Goal: Information Seeking & Learning: Learn about a topic

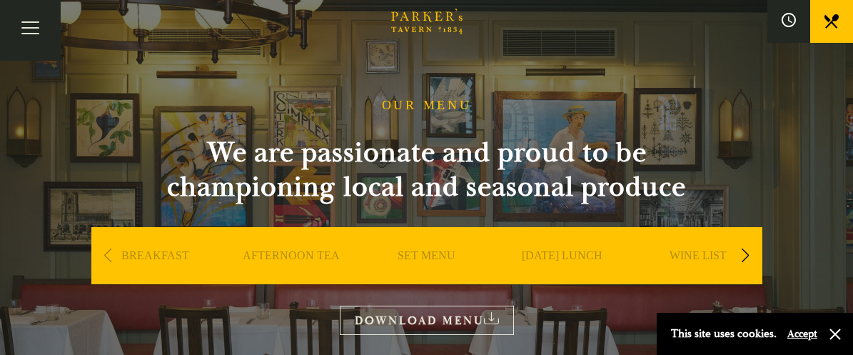
scroll to position [23, 0]
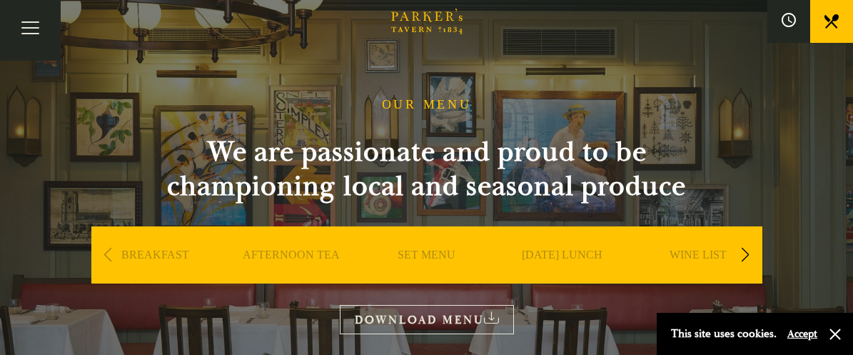
click at [171, 256] on link "BREAKFAST" at bounding box center [155, 276] width 68 height 57
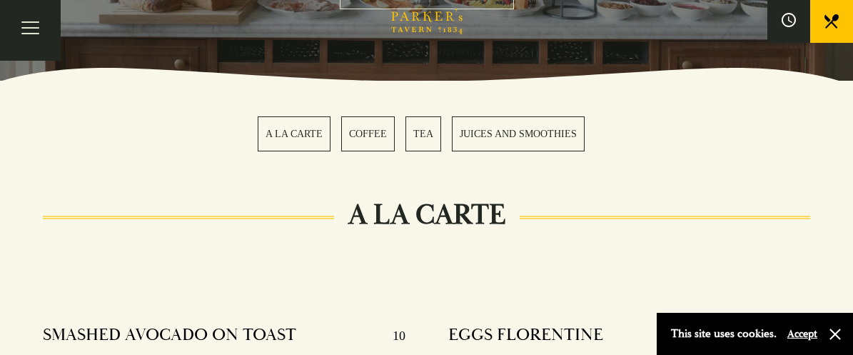
scroll to position [267, 0]
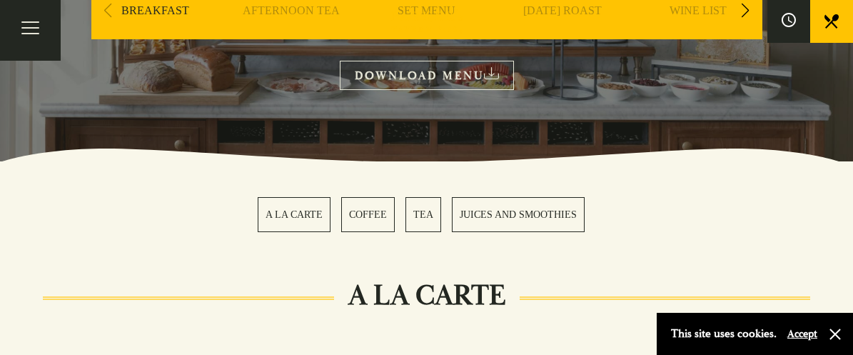
click at [306, 220] on link "A LA CARTE" at bounding box center [294, 214] width 73 height 35
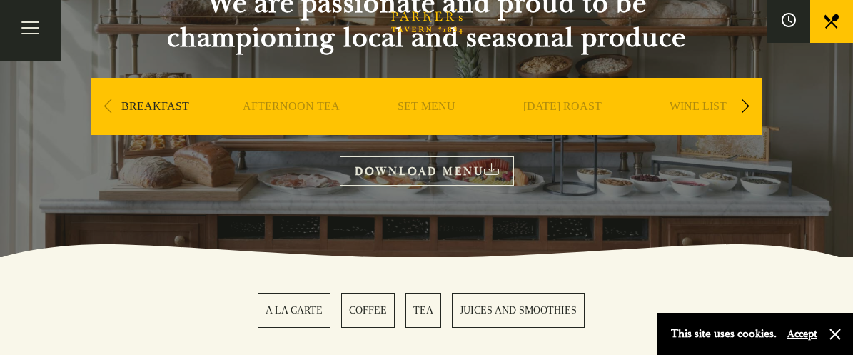
scroll to position [168, 0]
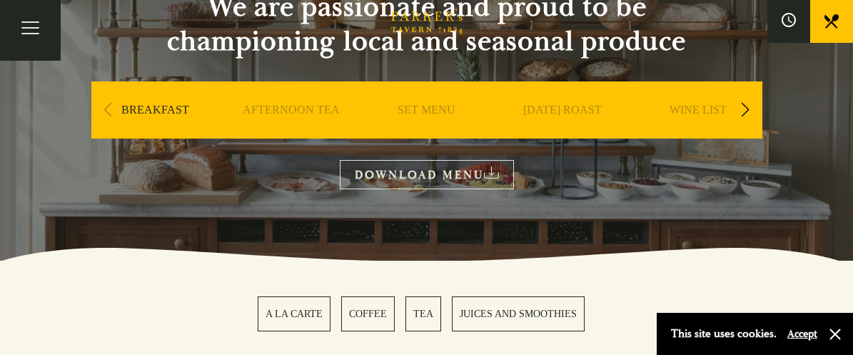
click at [431, 167] on link "DOWNLOAD MENU" at bounding box center [427, 174] width 174 height 29
click at [312, 114] on link "AFTERNOON TEA" at bounding box center [291, 131] width 97 height 57
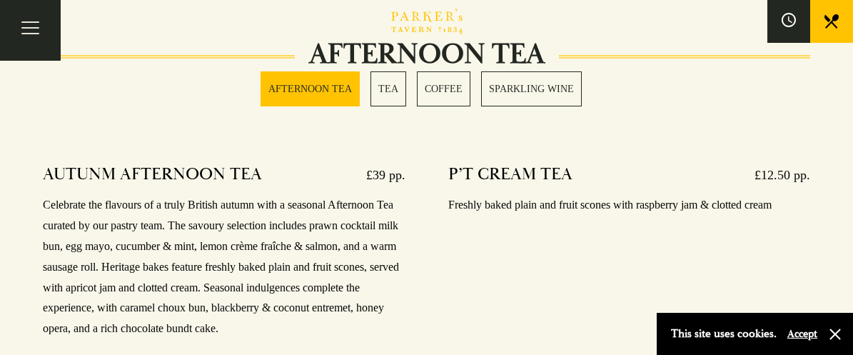
scroll to position [498, 0]
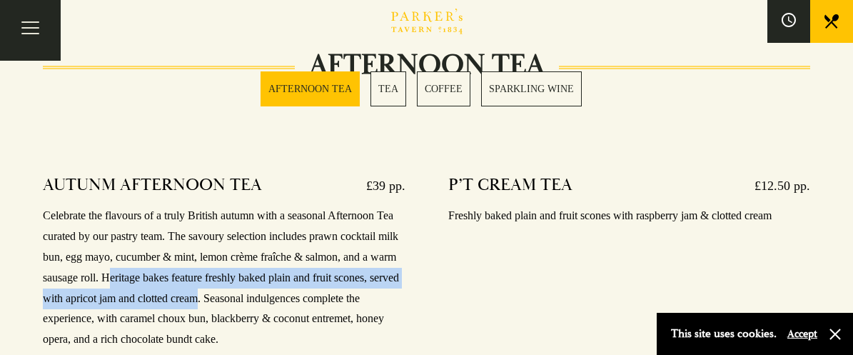
drag, startPoint x: 139, startPoint y: 274, endPoint x: 228, endPoint y: 280, distance: 90.1
click at [231, 281] on p "Celebrate the flavours of a truly British autumn with a seasonal Afternoon Tea …" at bounding box center [224, 278] width 363 height 144
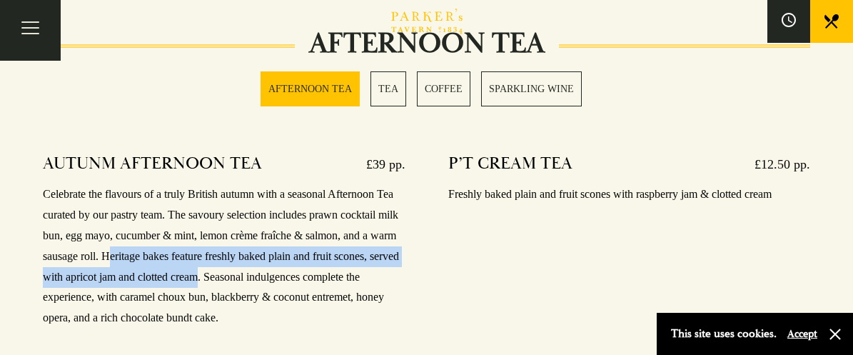
scroll to position [528, 0]
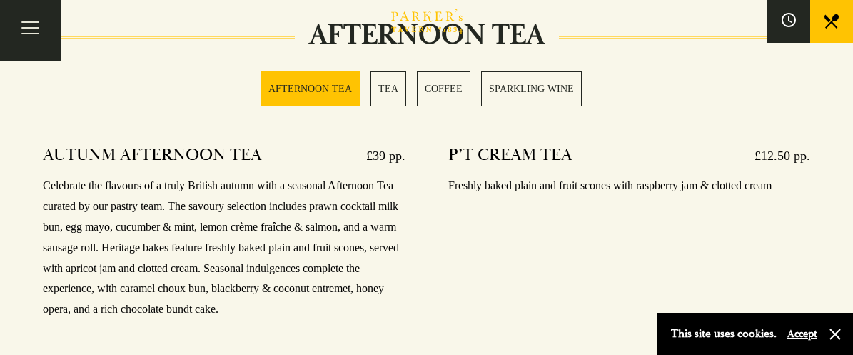
click at [276, 271] on p "Celebrate the flavours of a truly British autumn with a seasonal Afternoon Tea …" at bounding box center [224, 248] width 363 height 144
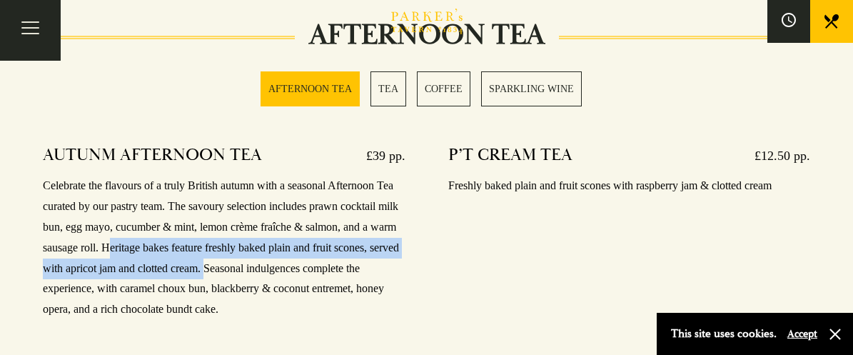
drag, startPoint x: 141, startPoint y: 245, endPoint x: 242, endPoint y: 268, distance: 103.4
click at [242, 268] on p "Celebrate the flavours of a truly British autumn with a seasonal Afternoon Tea …" at bounding box center [224, 248] width 363 height 144
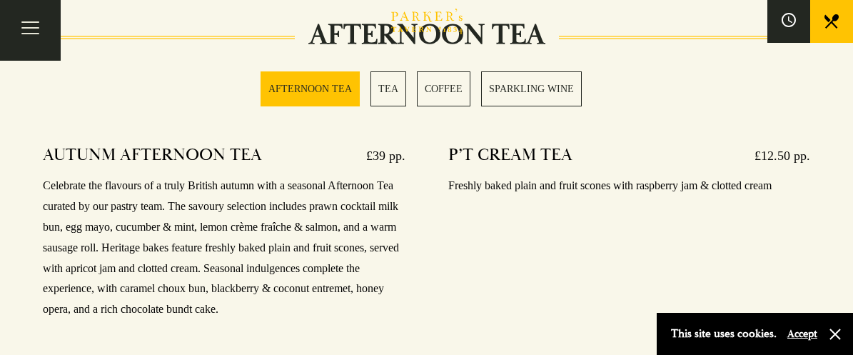
click at [243, 289] on p "Celebrate the flavours of a truly British autumn with a seasonal Afternoon Tea …" at bounding box center [224, 248] width 363 height 144
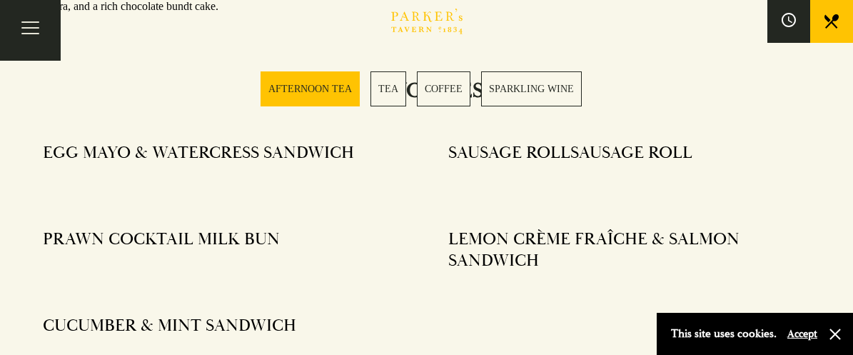
scroll to position [834, 0]
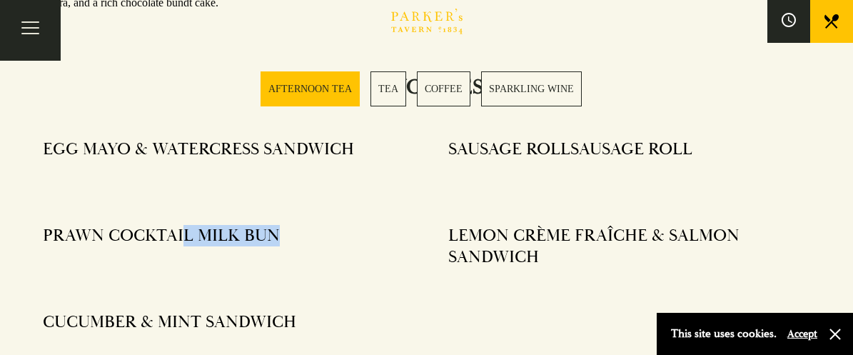
drag, startPoint x: 281, startPoint y: 232, endPoint x: 177, endPoint y: 231, distance: 103.5
click at [177, 231] on div "PRAWN COCKTAIL MILK BUN" at bounding box center [224, 235] width 363 height 21
click at [293, 229] on div "PRAWN COCKTAIL MILK BUN" at bounding box center [224, 235] width 363 height 21
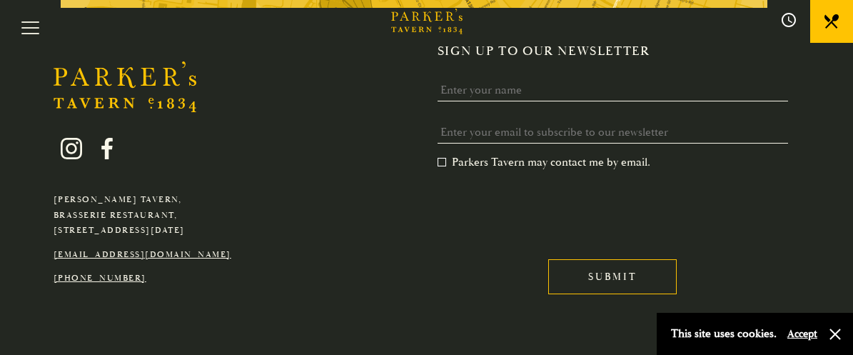
scroll to position [3760, 0]
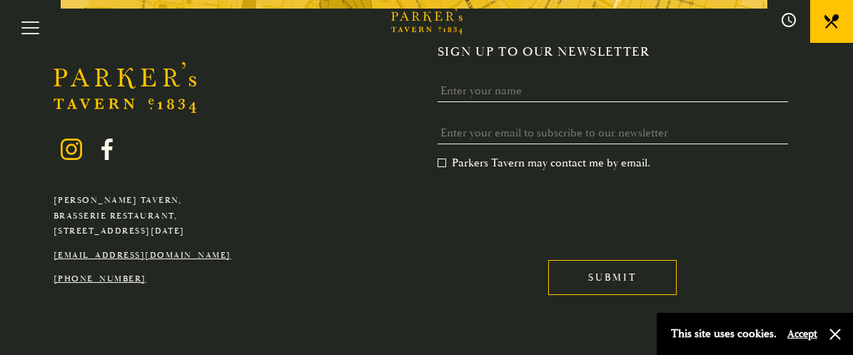
click at [76, 139] on icon at bounding box center [71, 149] width 21 height 21
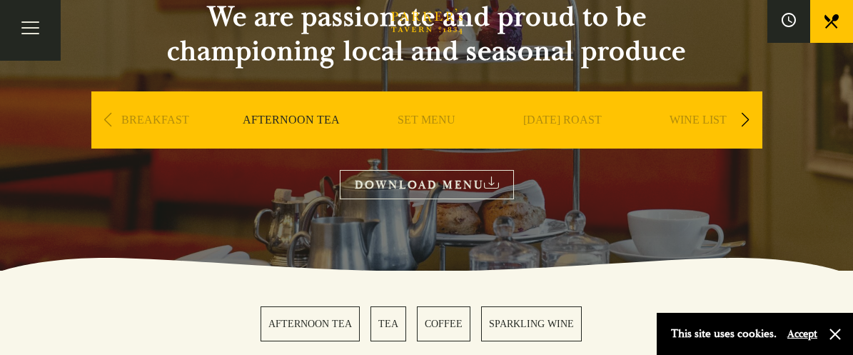
scroll to position [148, 0]
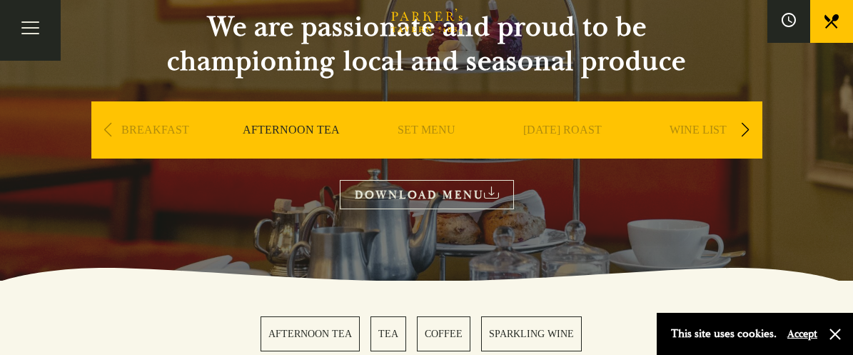
click at [745, 129] on div "Next slide" at bounding box center [745, 129] width 19 height 31
click at [688, 133] on link "A LA CARTE" at bounding box center [698, 151] width 66 height 57
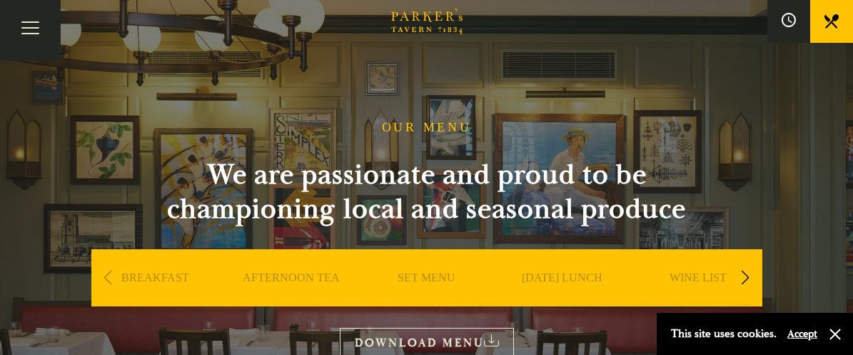
click at [749, 277] on div "Next slide" at bounding box center [745, 277] width 19 height 31
click at [565, 276] on link "DESSERT" at bounding box center [563, 299] width 50 height 57
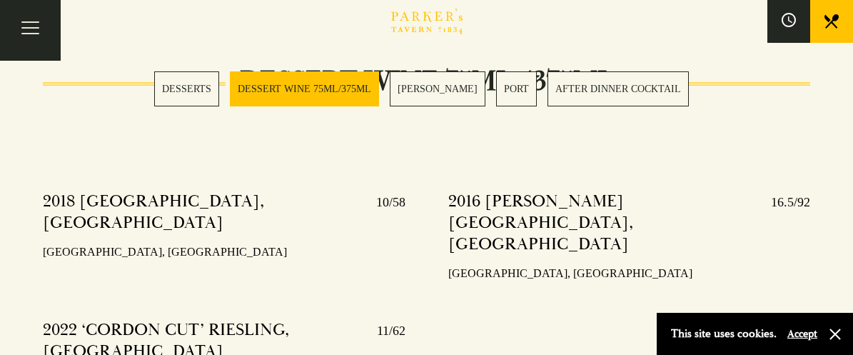
scroll to position [1090, 0]
